Goal: Task Accomplishment & Management: Manage account settings

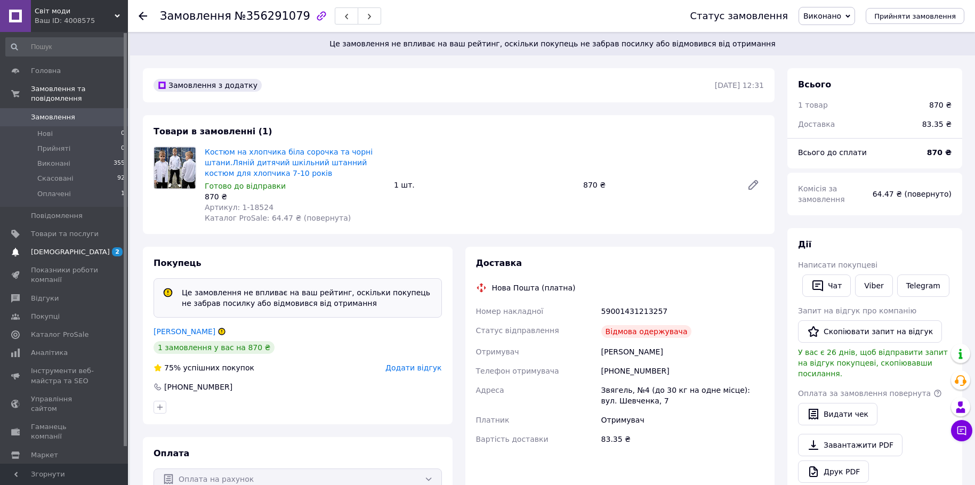
click at [50, 247] on span "[DEMOGRAPHIC_DATA]" at bounding box center [70, 252] width 79 height 10
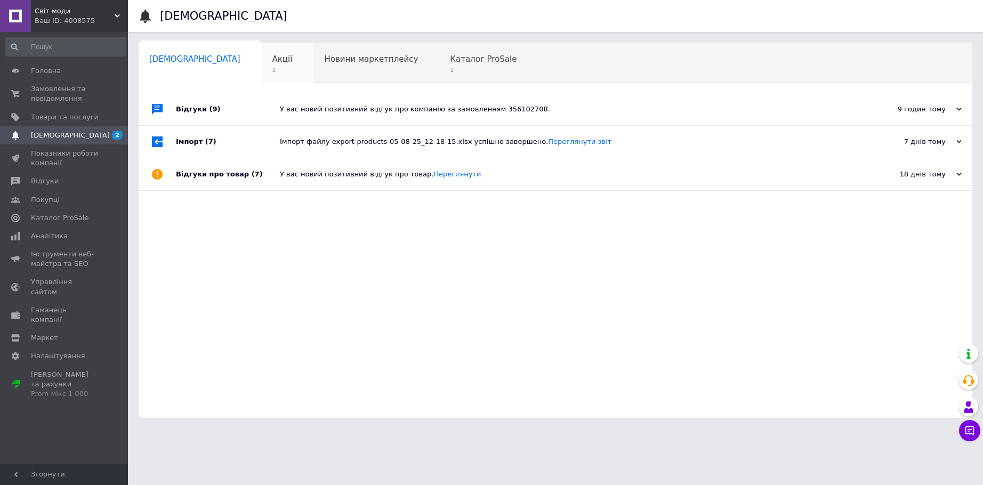
click at [262, 65] on div "Акції 1" at bounding box center [288, 63] width 52 height 41
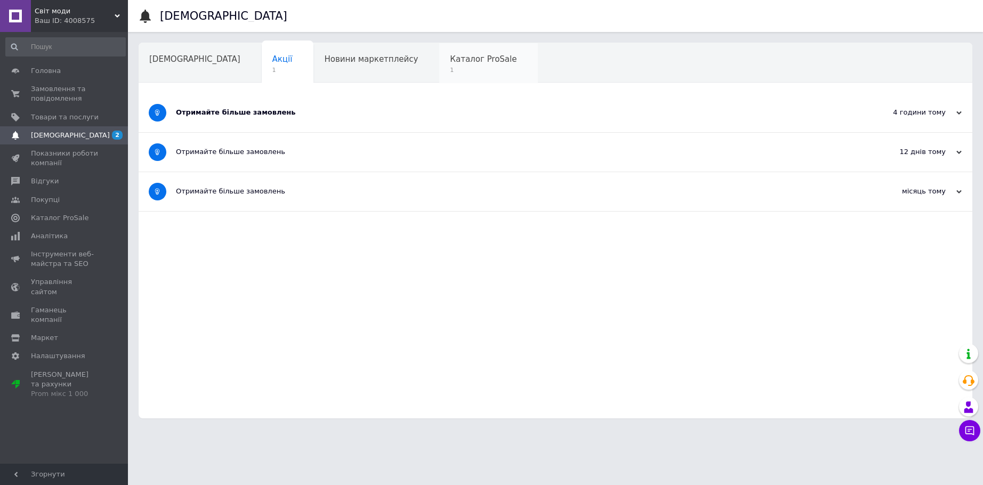
click at [450, 69] on span "1" at bounding box center [483, 70] width 67 height 8
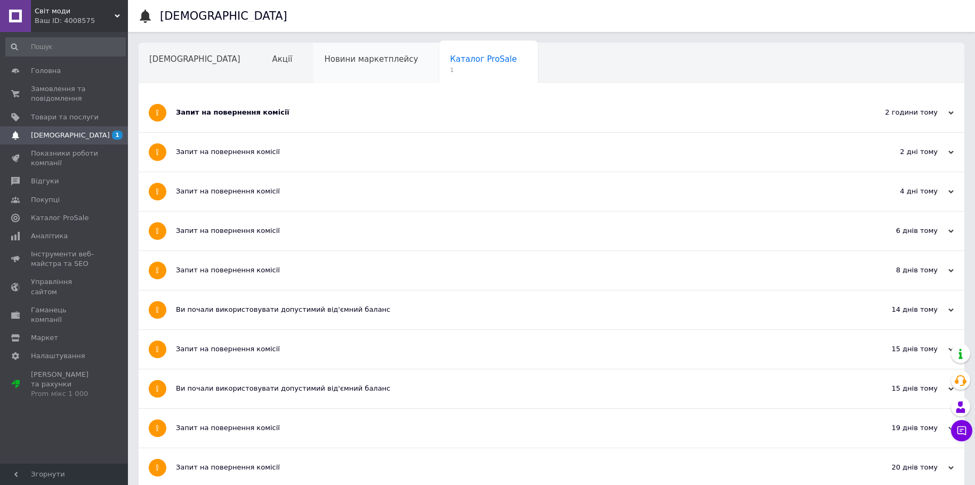
click at [313, 69] on div "Новини маркетплейсу" at bounding box center [376, 63] width 126 height 41
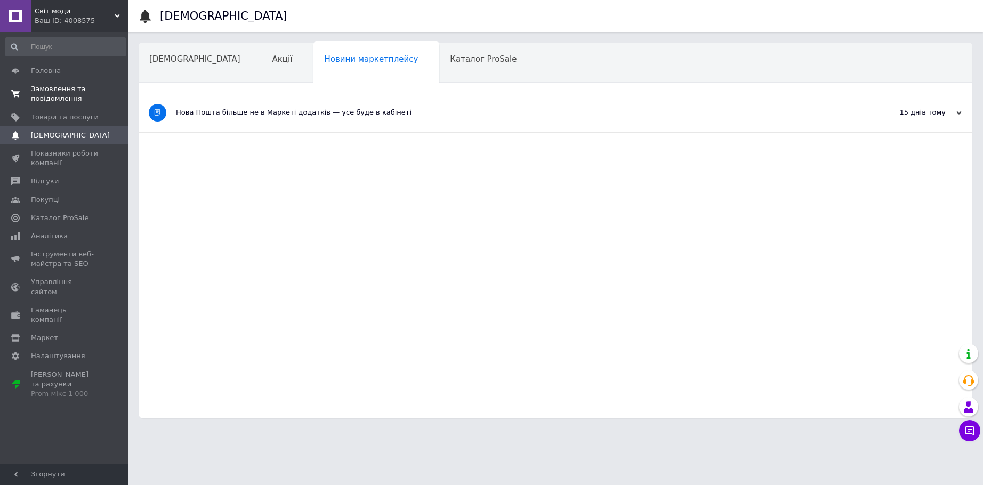
click at [37, 84] on span "Замовлення та повідомлення" at bounding box center [65, 93] width 68 height 19
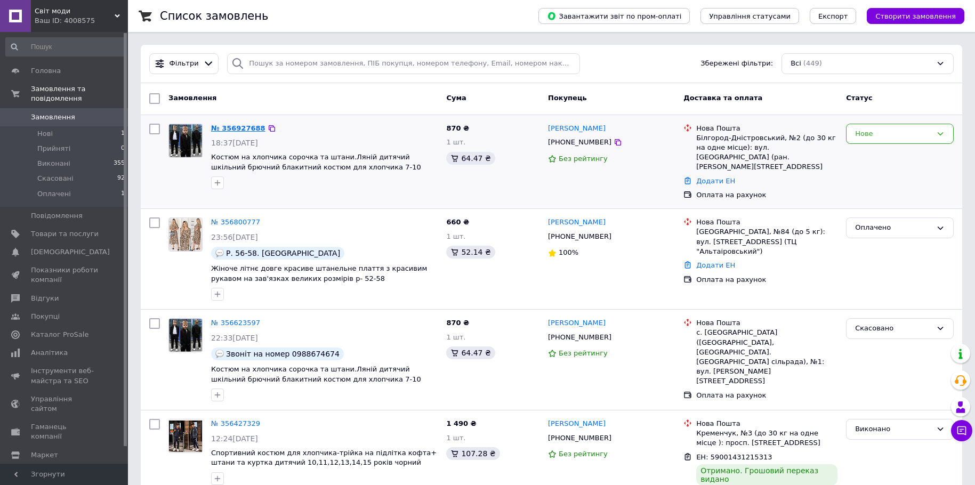
click at [242, 125] on link "№ 356927688" at bounding box center [238, 128] width 54 height 8
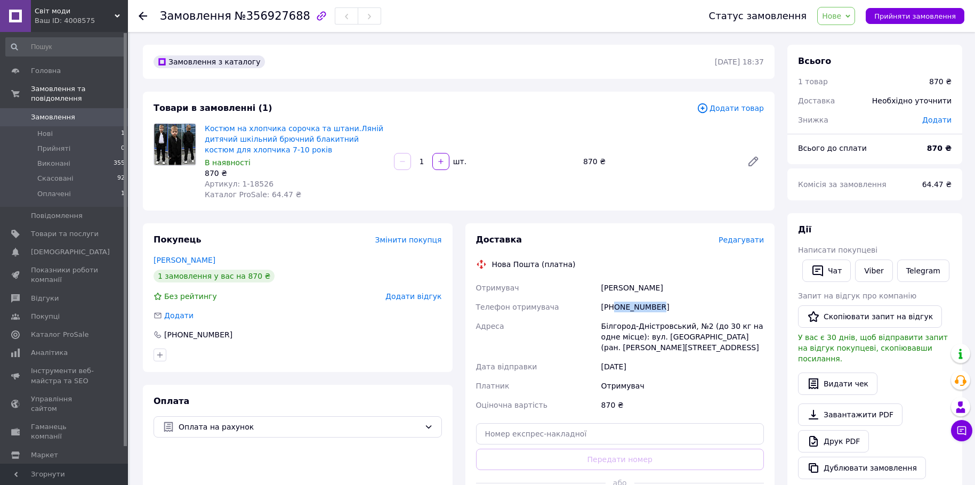
drag, startPoint x: 655, startPoint y: 310, endPoint x: 616, endPoint y: 302, distance: 40.2
click at [616, 302] on div "[PHONE_NUMBER]" at bounding box center [682, 306] width 167 height 19
copy div "0985259136"
click at [244, 146] on link "Костюм на хлопчика сорочка та штани.Ляній дитячий шкільний брючний блакитний ко…" at bounding box center [294, 139] width 179 height 30
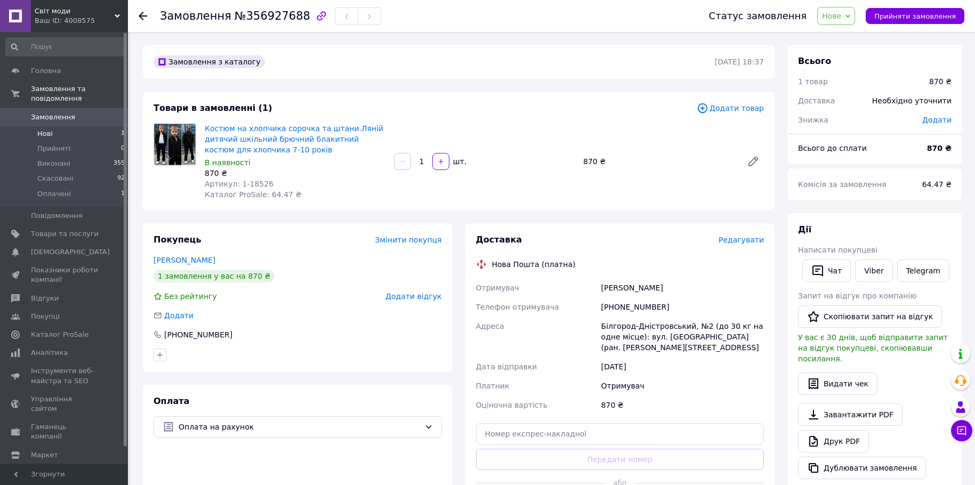
click at [47, 129] on span "Нові" at bounding box center [44, 134] width 15 height 10
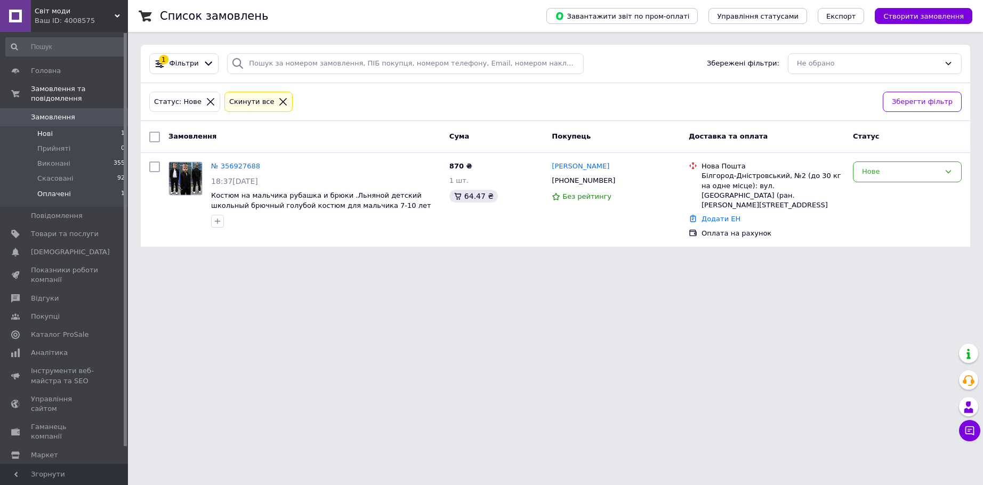
click at [48, 189] on span "Оплачені" at bounding box center [54, 194] width 34 height 10
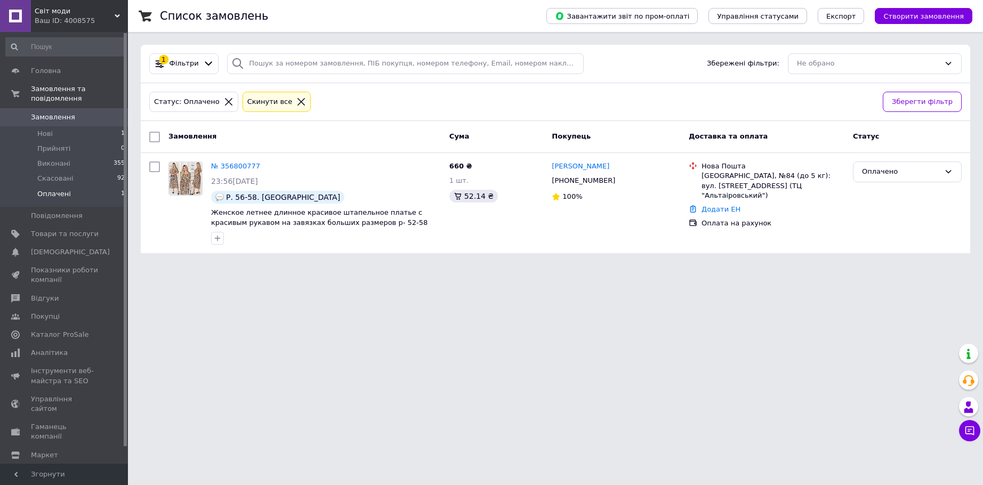
click at [248, 266] on html "Світ моди Ваш ID: 4008575 Сайт Світ моди Кабінет покупця Перевірити стан систем…" at bounding box center [491, 133] width 983 height 266
